Goal: Book appointment/travel/reservation

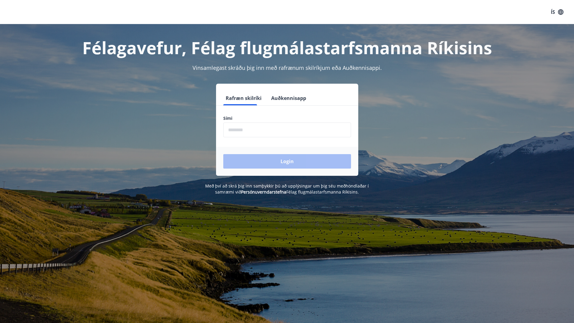
click at [236, 131] on input "phone" at bounding box center [287, 130] width 128 height 15
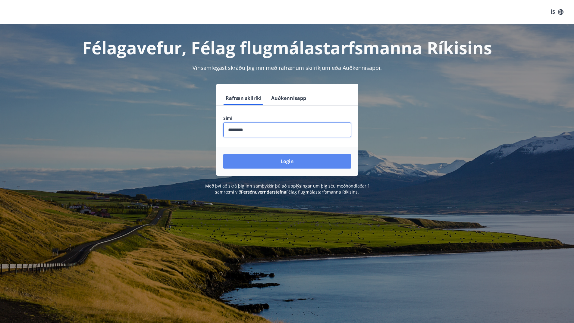
type input "********"
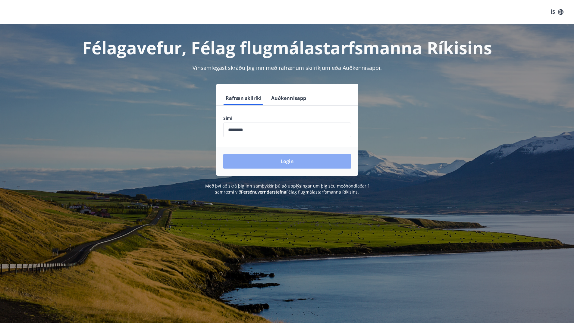
click at [279, 161] on button "Login" at bounding box center [287, 161] width 128 height 14
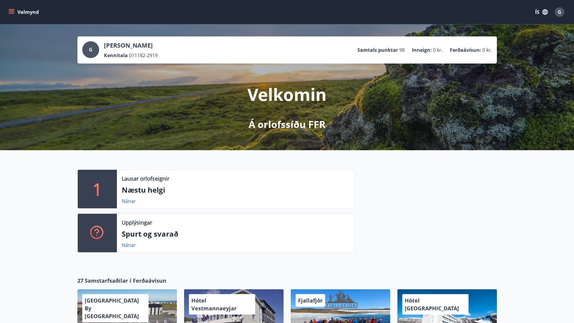
click at [11, 12] on icon "menu" at bounding box center [11, 12] width 6 height 6
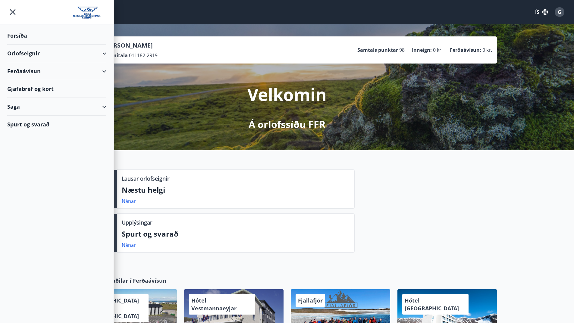
click at [22, 53] on div "Orlofseignir" at bounding box center [56, 54] width 99 height 18
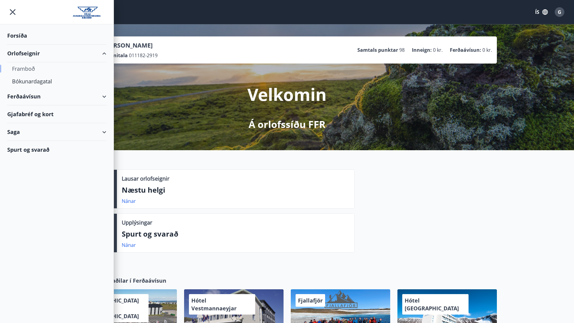
click at [35, 68] on div "Framboð" at bounding box center [56, 68] width 89 height 13
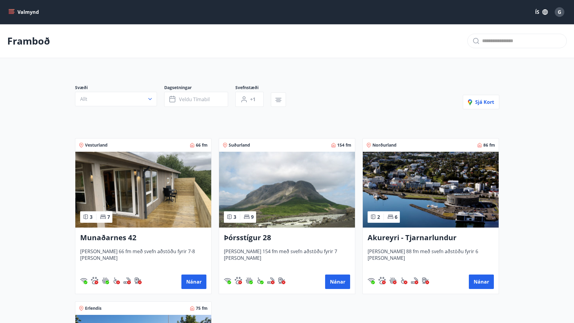
click at [258, 242] on h3 "Þórsstígur 28" at bounding box center [287, 238] width 126 height 11
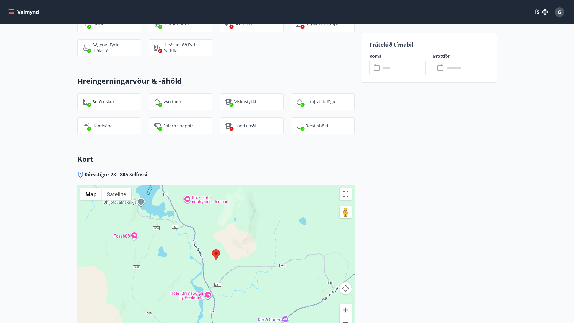
scroll to position [844, 0]
